Goal: Task Accomplishment & Management: Use online tool/utility

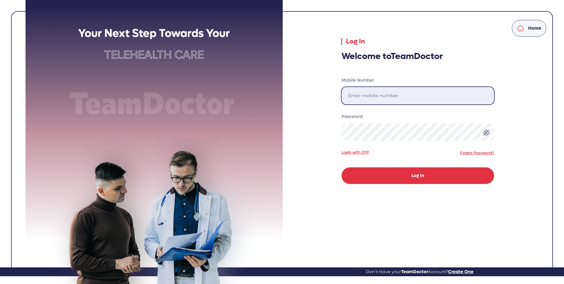
type input "[PHONE_NUMBER]"
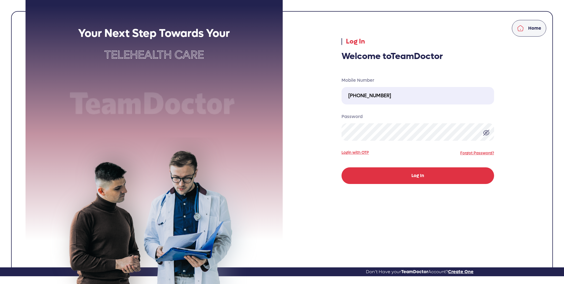
click at [408, 175] on button "Log In" at bounding box center [417, 175] width 152 height 17
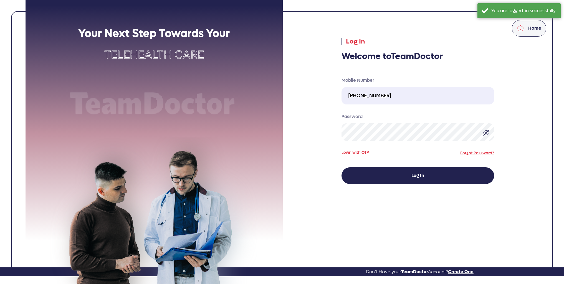
select select "pending"
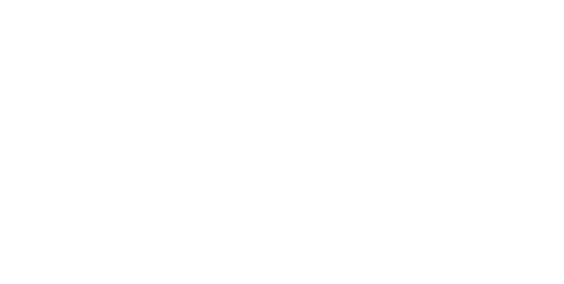
select select "pending"
